Goal: Task Accomplishment & Management: Manage account settings

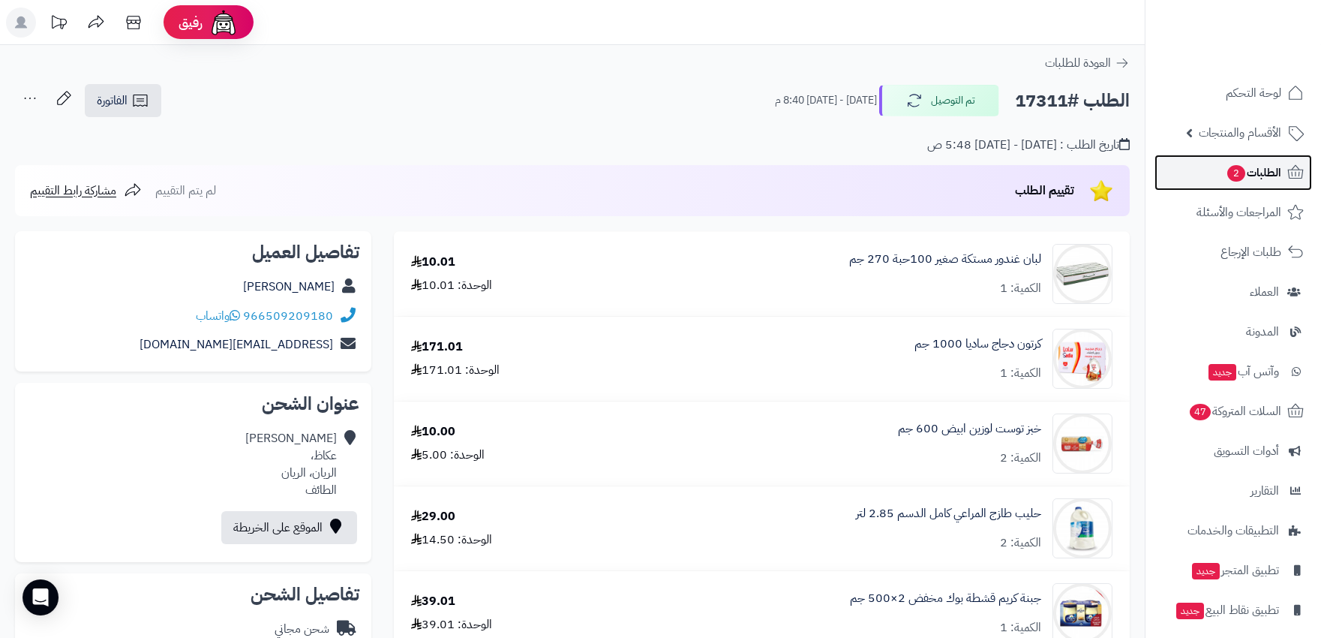
click at [1257, 177] on span "الطلبات 2" at bounding box center [1254, 172] width 56 height 21
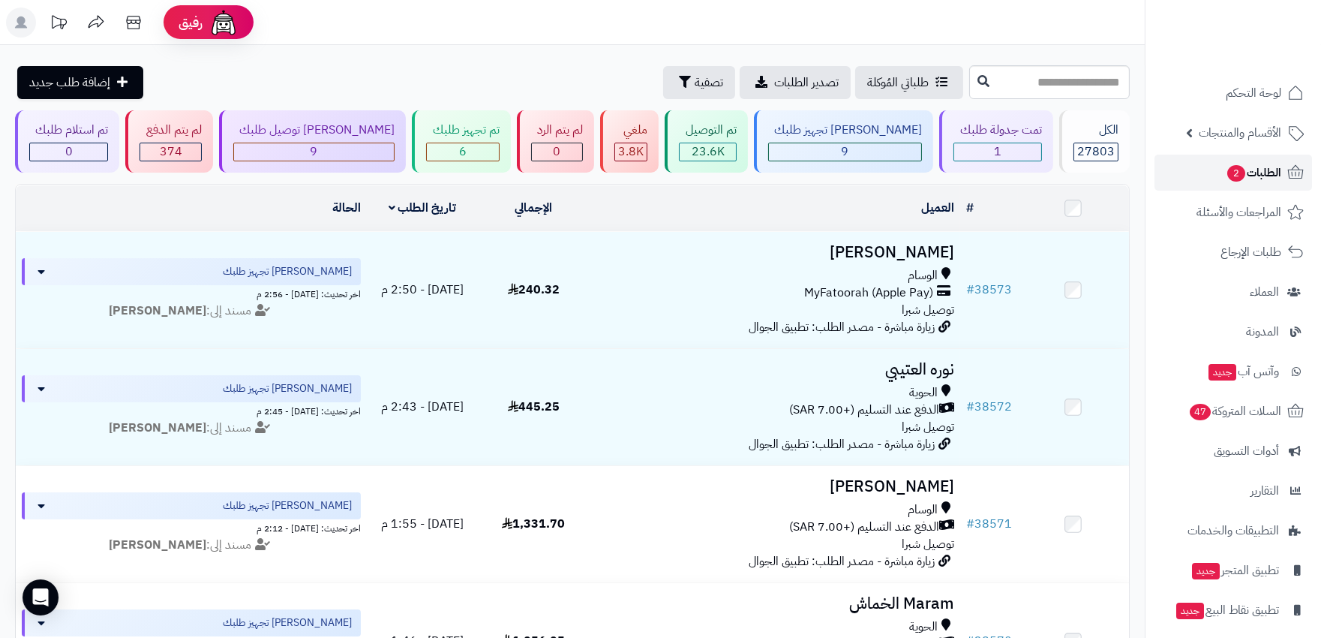
click at [1257, 177] on span "الطلبات 2" at bounding box center [1254, 172] width 56 height 21
click at [1256, 174] on span "الطلبات 2" at bounding box center [1254, 172] width 56 height 21
click at [1259, 175] on span "الطلبات 2" at bounding box center [1254, 172] width 56 height 21
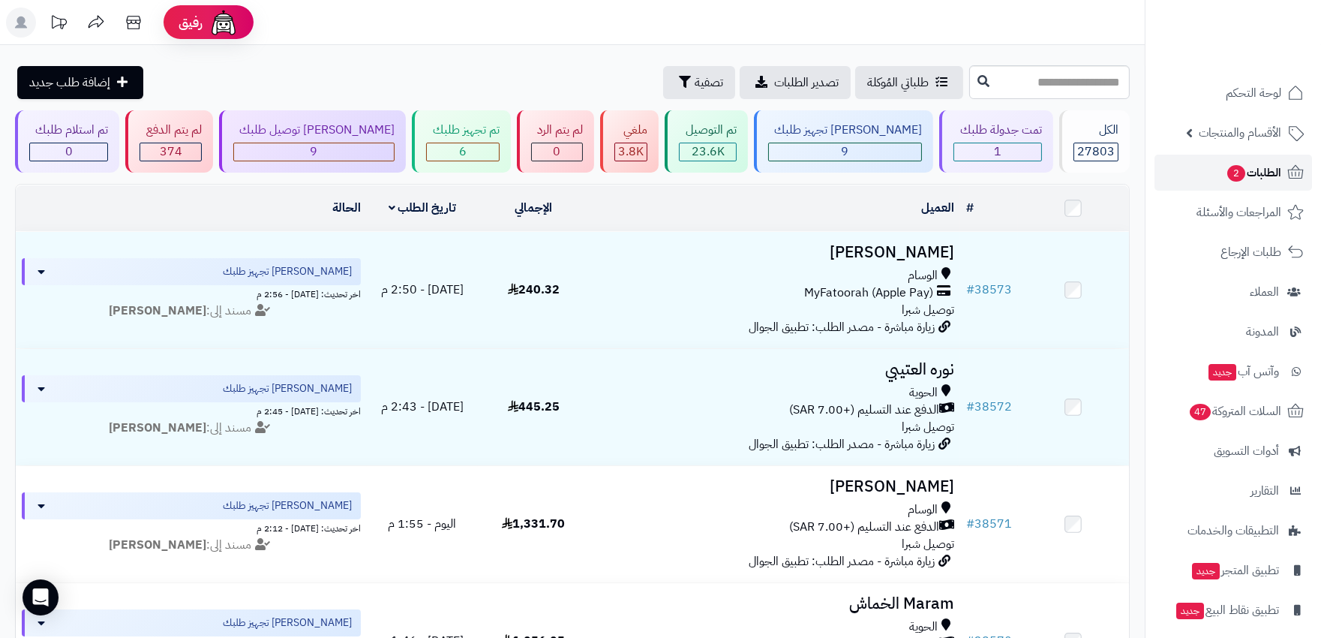
click at [1246, 167] on span "الطلبات 2" at bounding box center [1254, 172] width 56 height 21
click at [1234, 173] on span "2" at bounding box center [1236, 173] width 18 height 17
click at [1242, 179] on span "الطلبات 2" at bounding box center [1254, 172] width 56 height 21
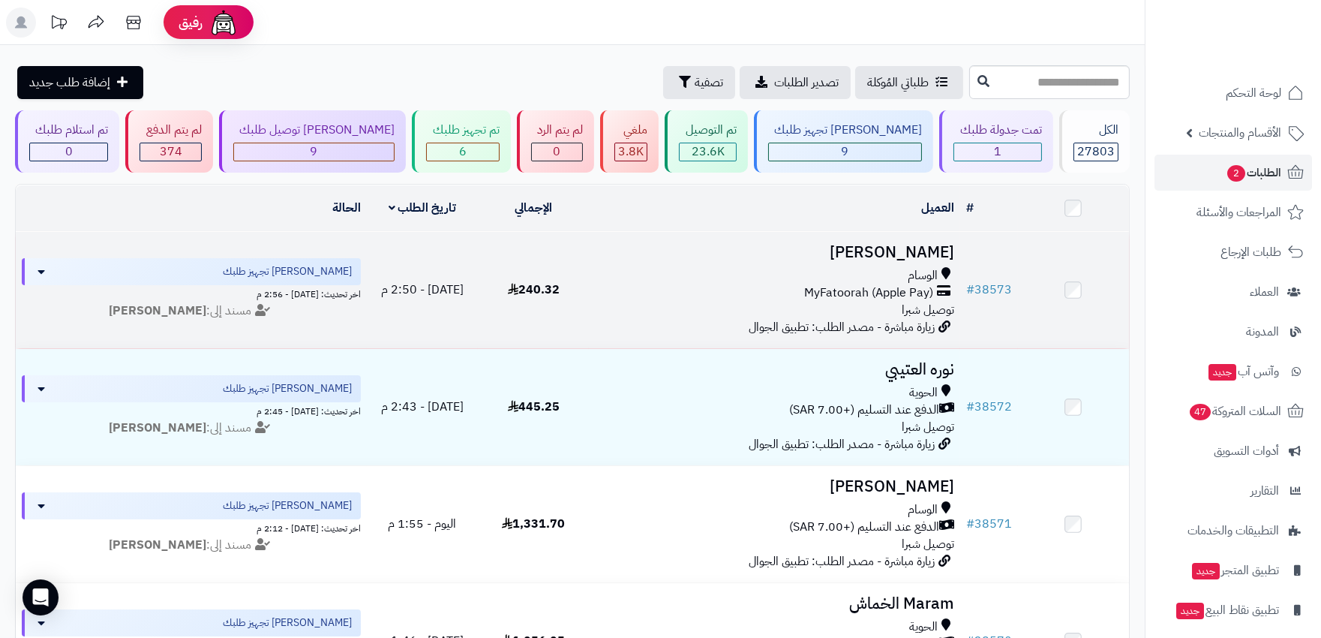
click at [666, 301] on div "الوسام MyFatoorah (Apple Pay) توصيل شبرا" at bounding box center [774, 293] width 359 height 52
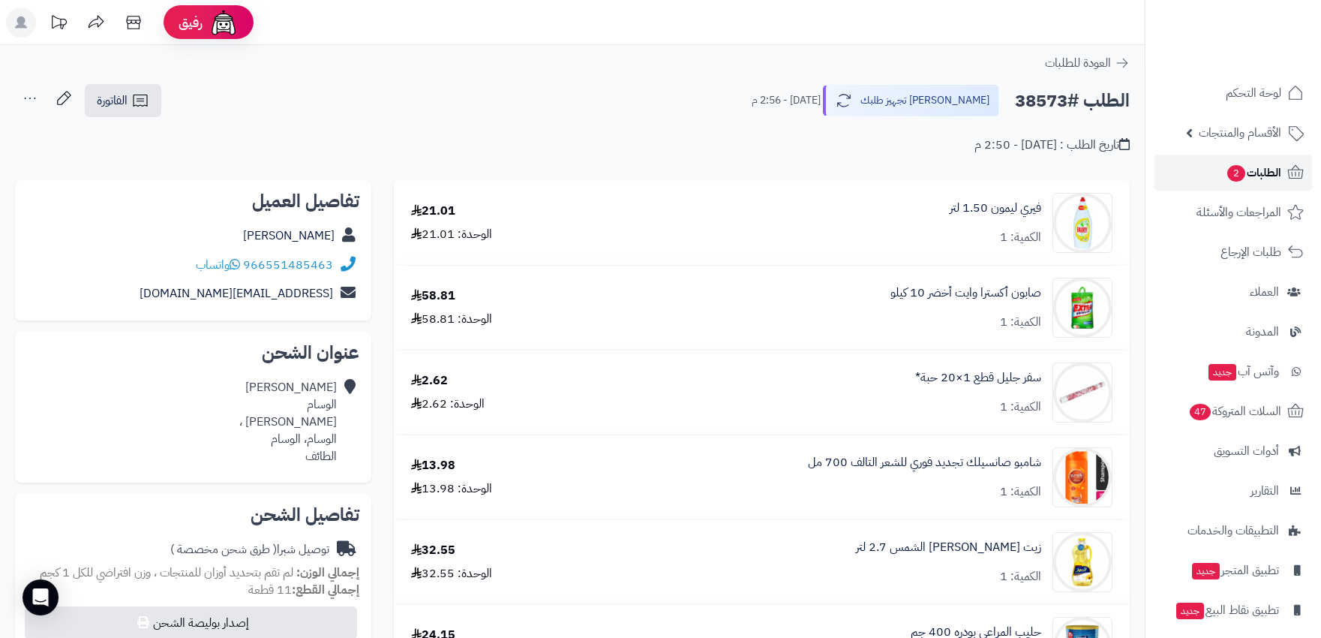
click at [1261, 181] on span "الطلبات 2" at bounding box center [1254, 172] width 56 height 21
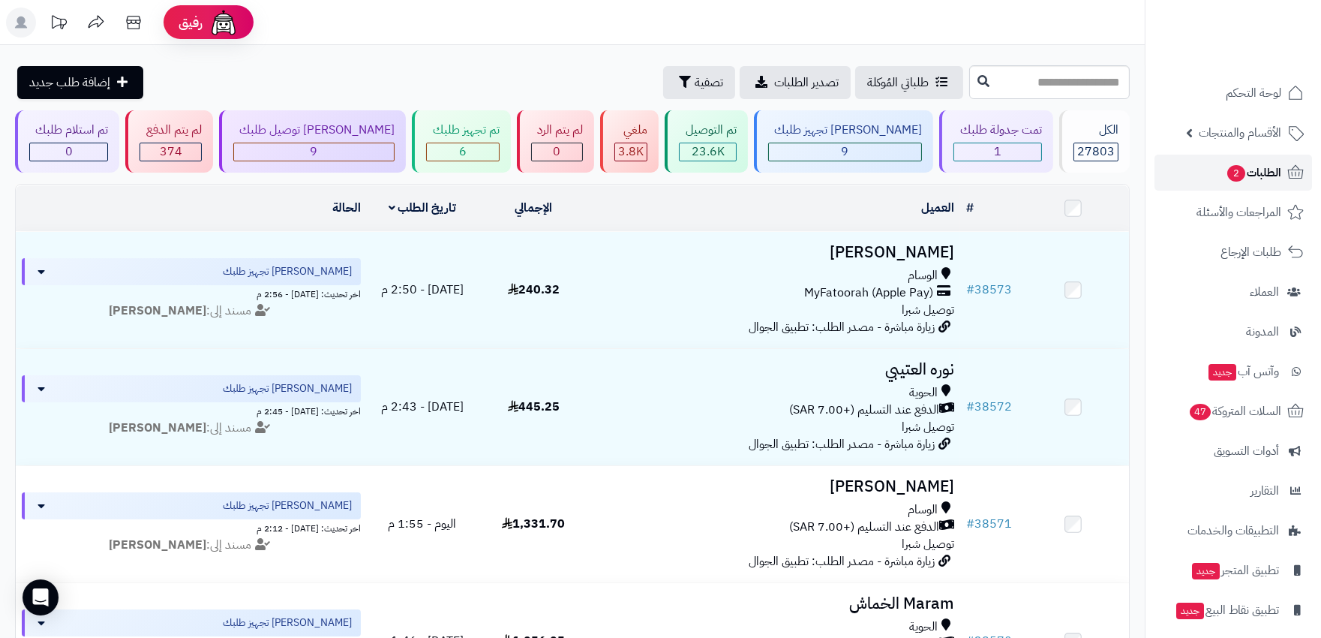
click at [1228, 184] on link "الطلبات 2" at bounding box center [1233, 173] width 158 height 36
click at [1253, 175] on span "الطلبات 2" at bounding box center [1254, 172] width 56 height 21
click at [886, 145] on div "9" at bounding box center [845, 151] width 152 height 17
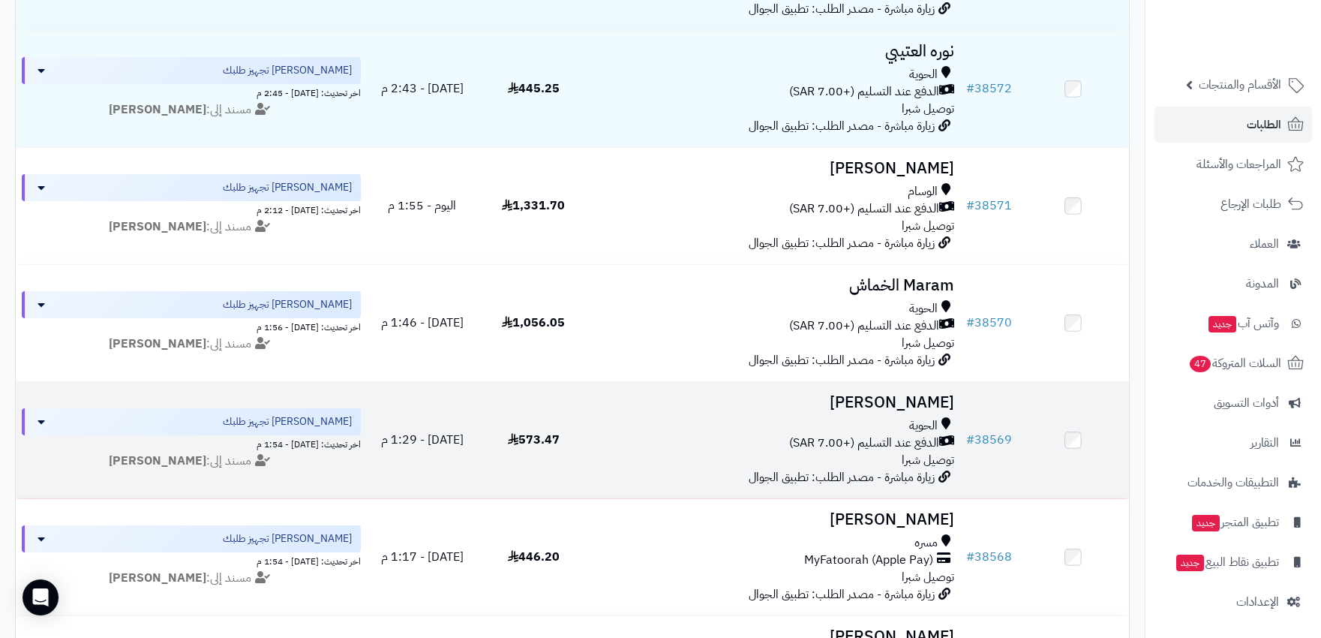
scroll to position [308, 0]
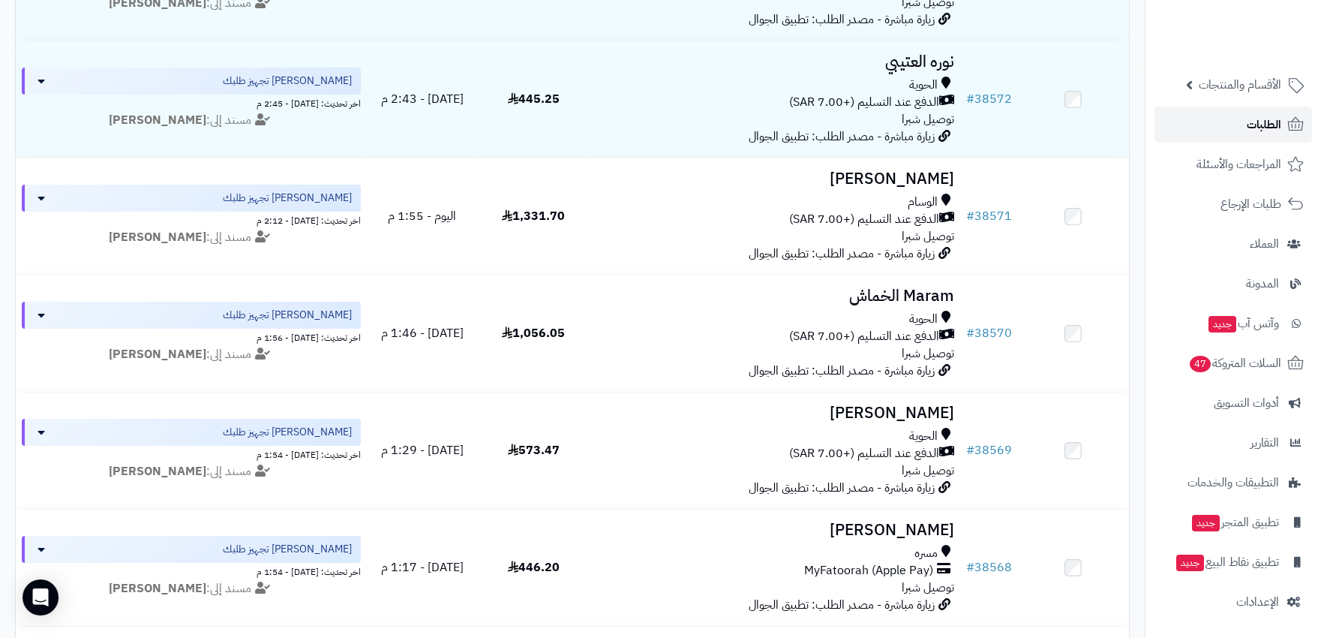
click at [1254, 119] on span "الطلبات" at bounding box center [1264, 124] width 35 height 21
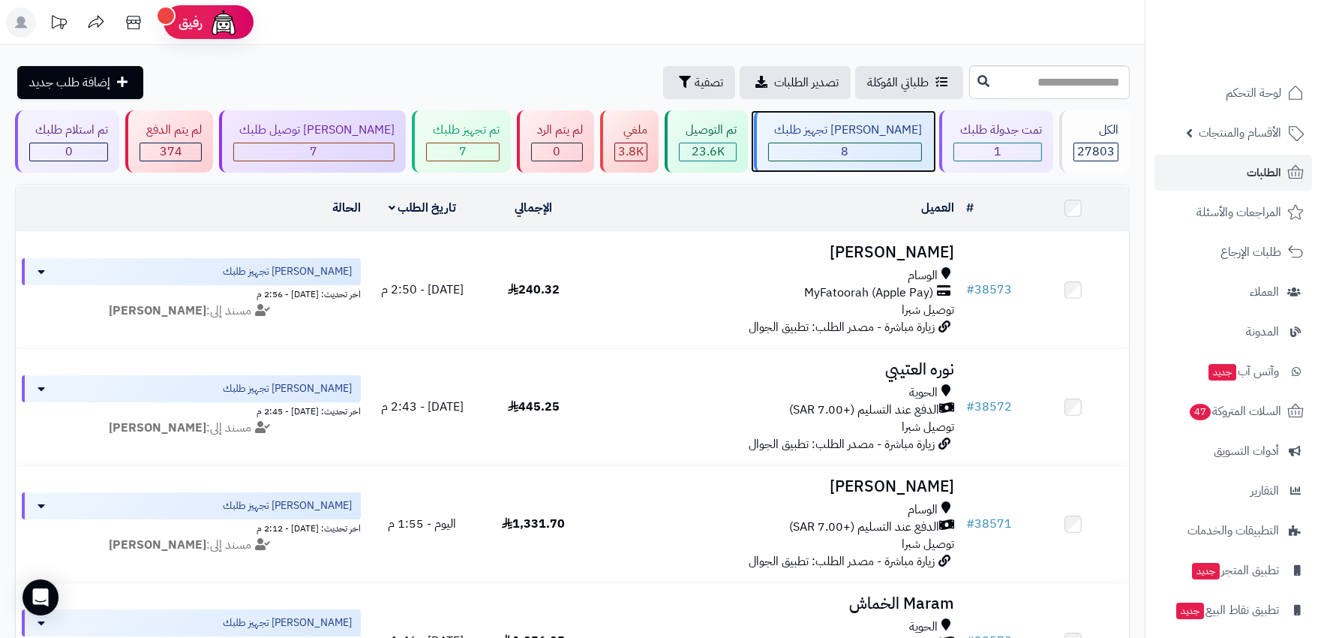
click at [855, 160] on div "8" at bounding box center [845, 151] width 152 height 17
click at [1277, 169] on span "الطلبات" at bounding box center [1264, 172] width 35 height 21
click at [1270, 167] on span "الطلبات" at bounding box center [1264, 172] width 35 height 21
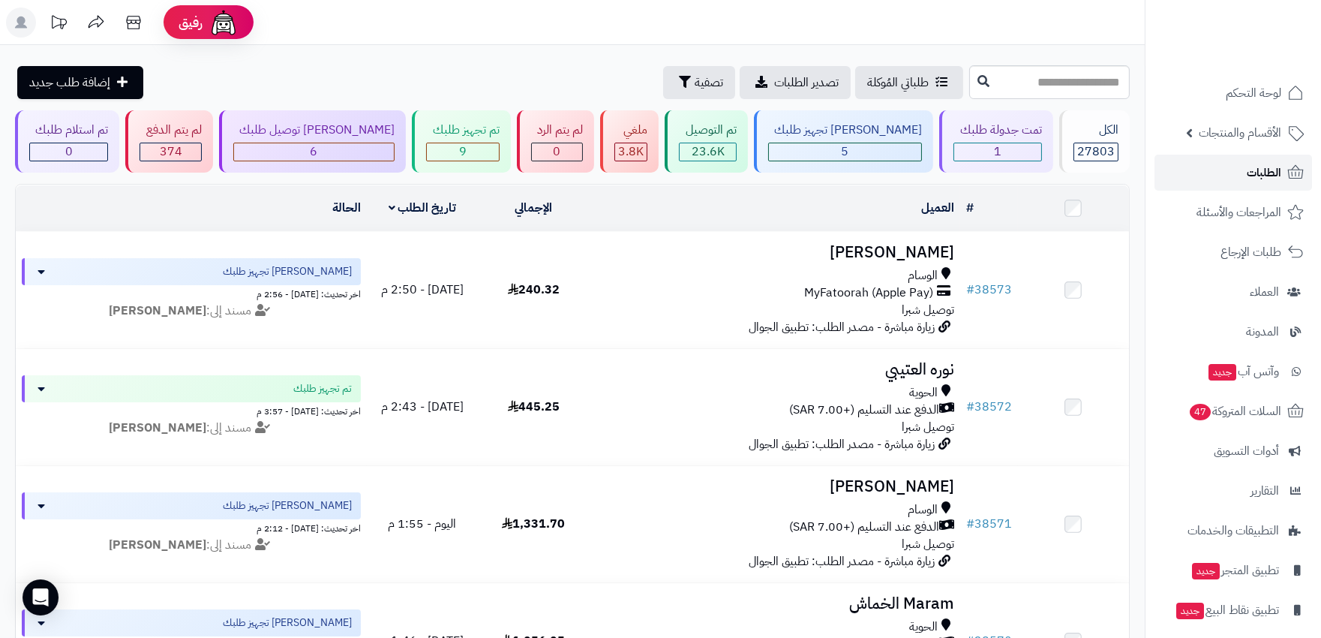
click at [1265, 170] on span "الطلبات" at bounding box center [1264, 172] width 35 height 21
click at [1270, 169] on span "الطلبات" at bounding box center [1264, 172] width 35 height 21
click at [1251, 92] on span "لوحة التحكم" at bounding box center [1253, 93] width 55 height 21
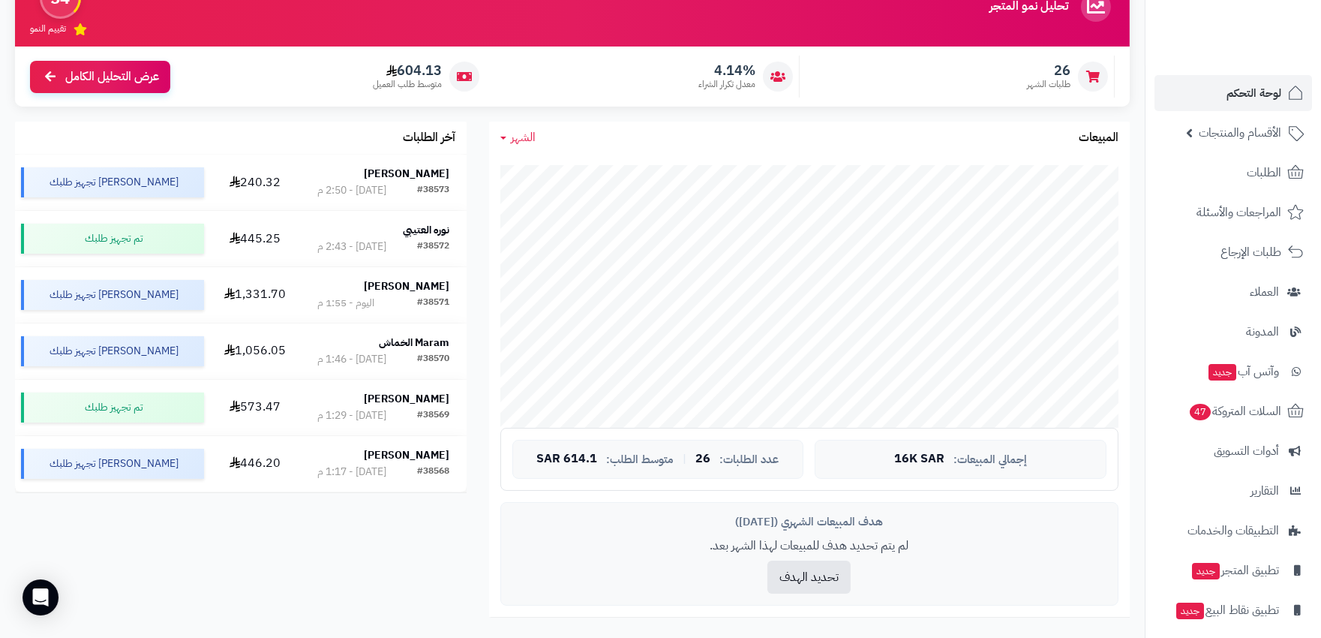
scroll to position [167, 0]
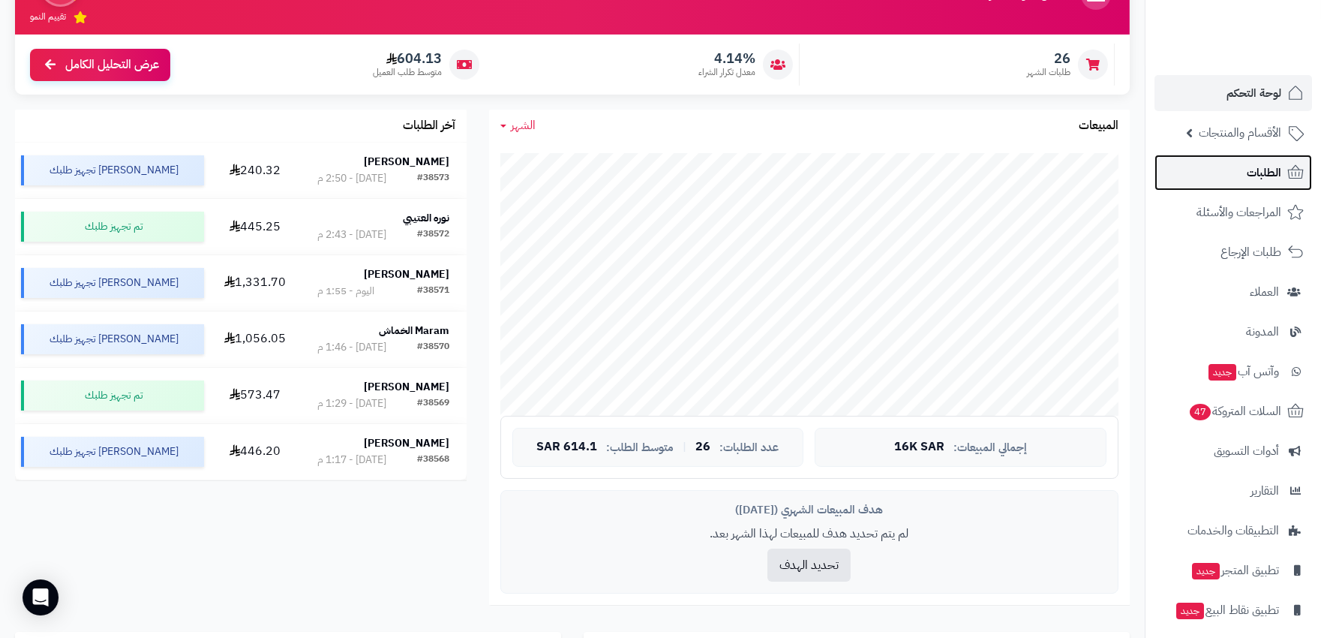
click at [1269, 162] on span "الطلبات" at bounding box center [1264, 172] width 35 height 21
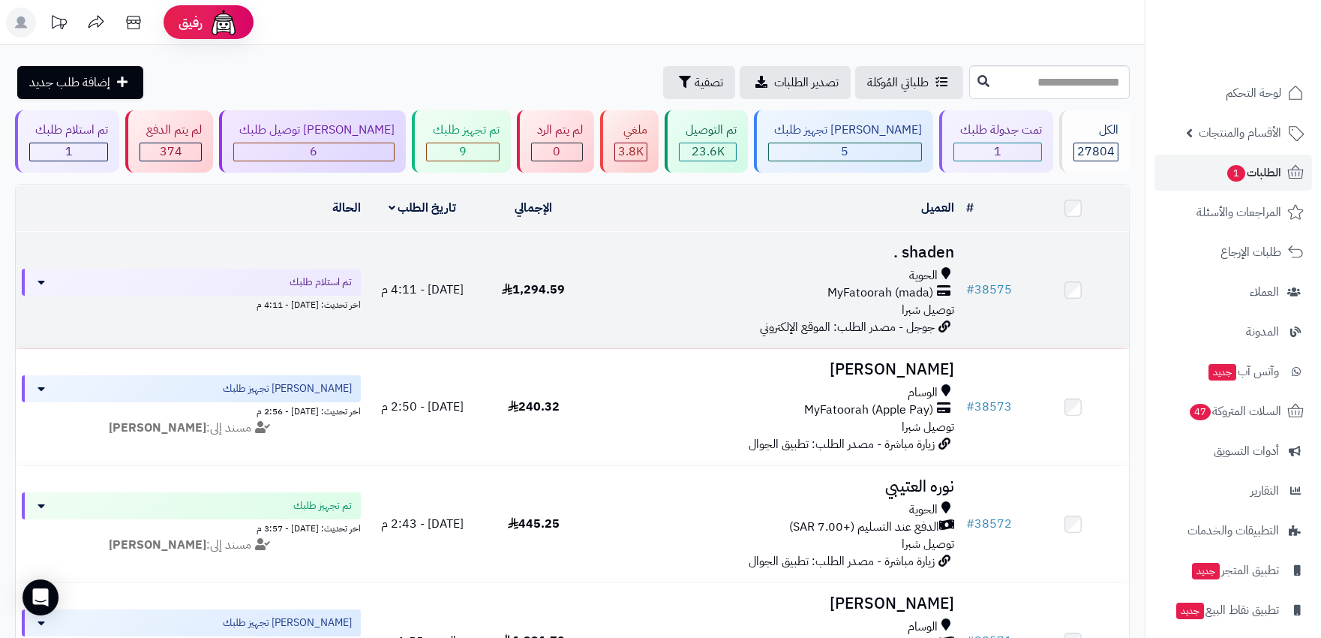
click at [927, 263] on td "shaden . الحوية MyFatoorah (mada) توصيل شبرا جوجل - مصدر الطلب: الموقع الإلكترو…" at bounding box center [774, 290] width 371 height 116
click at [912, 248] on h3 "shaden ." at bounding box center [774, 252] width 359 height 17
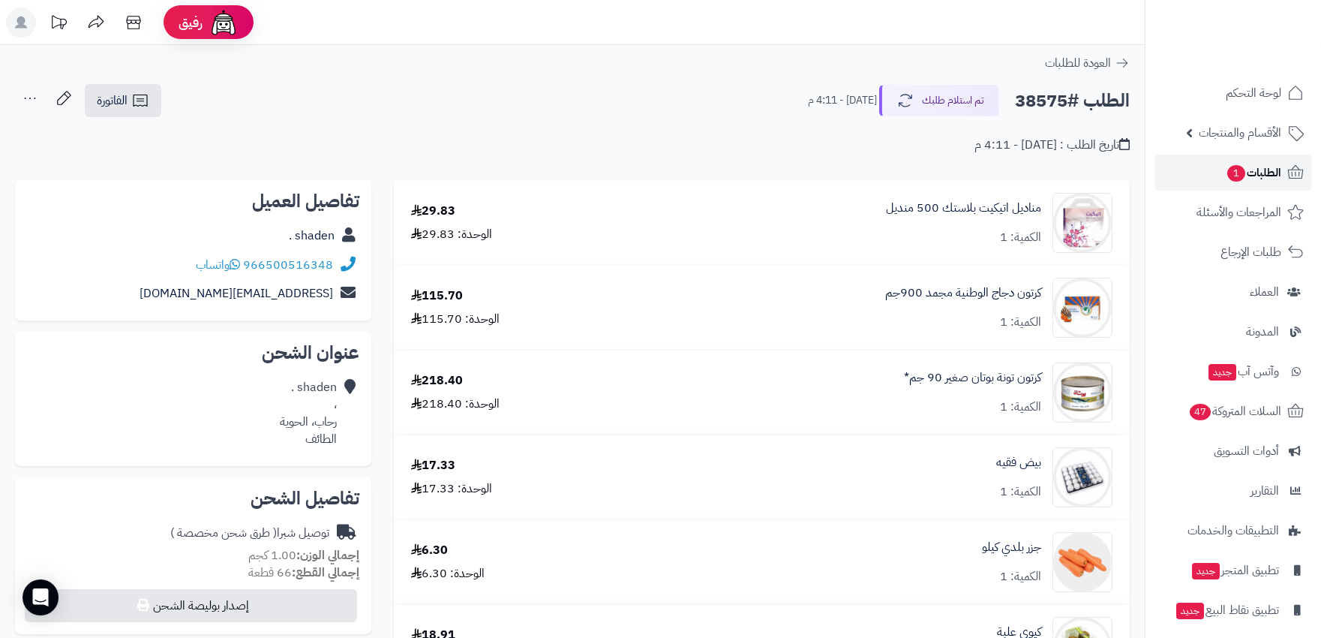
click at [1247, 177] on span "الطلبات 1" at bounding box center [1254, 172] width 56 height 21
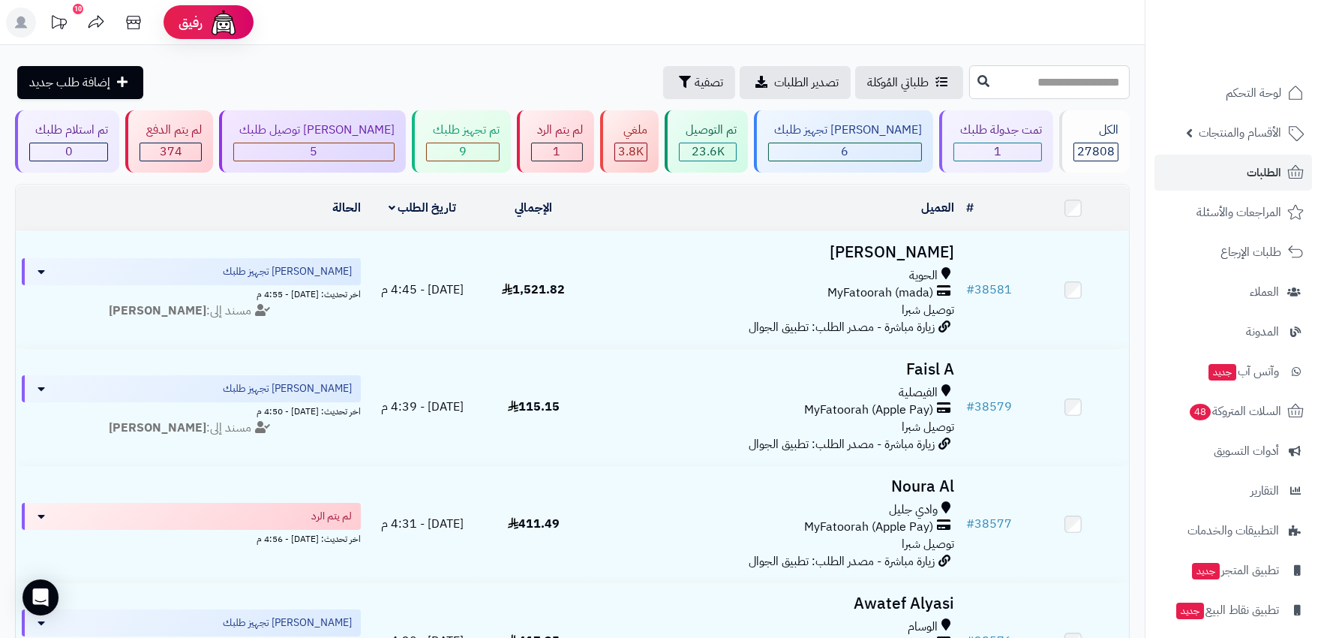
click at [1001, 91] on input "text" at bounding box center [1049, 82] width 161 height 34
click at [1066, 78] on input "text" at bounding box center [1049, 82] width 161 height 34
type input "*****"
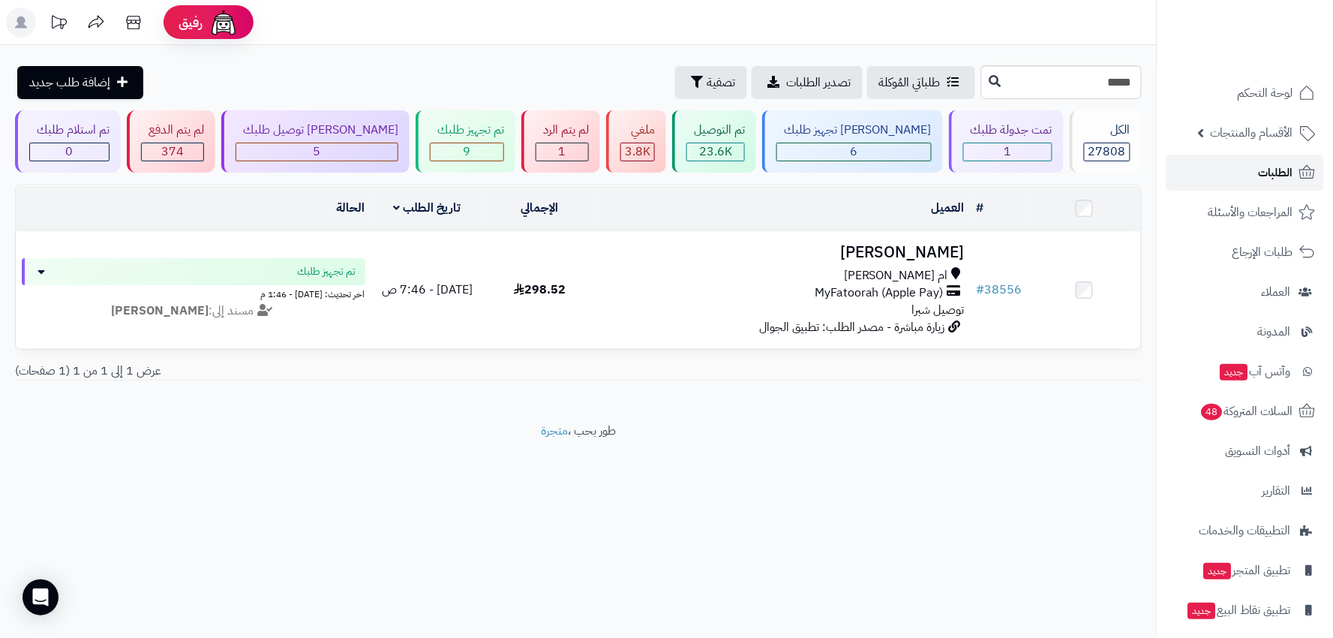
click at [1268, 167] on span "الطلبات" at bounding box center [1276, 172] width 35 height 21
